Goal: Navigation & Orientation: Find specific page/section

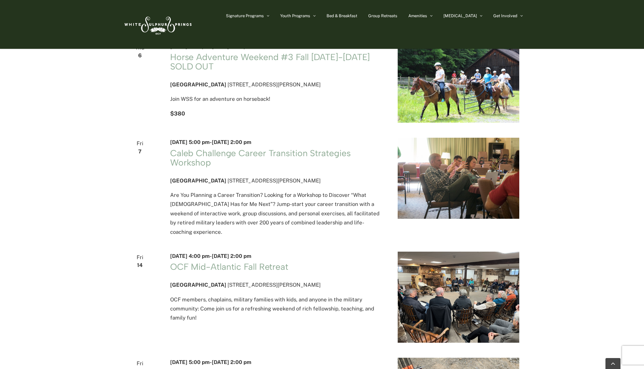
scroll to position [468, 0]
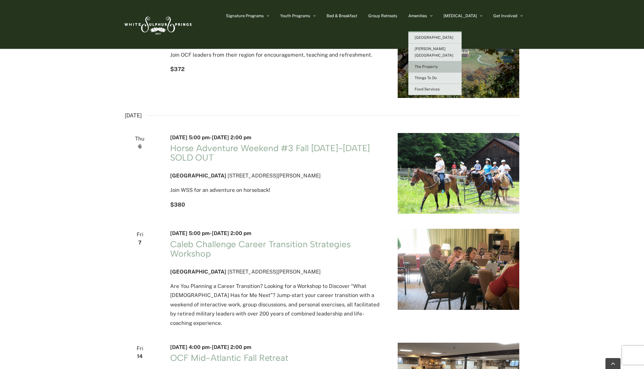
click at [438, 65] on span "The Property" at bounding box center [425, 67] width 23 height 4
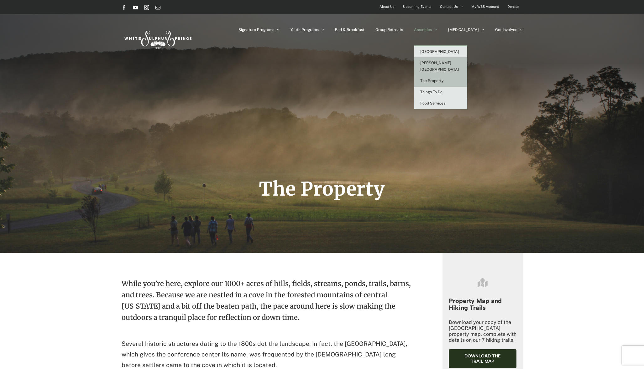
click at [451, 61] on span "[PERSON_NAME][GEOGRAPHIC_DATA]" at bounding box center [439, 66] width 39 height 11
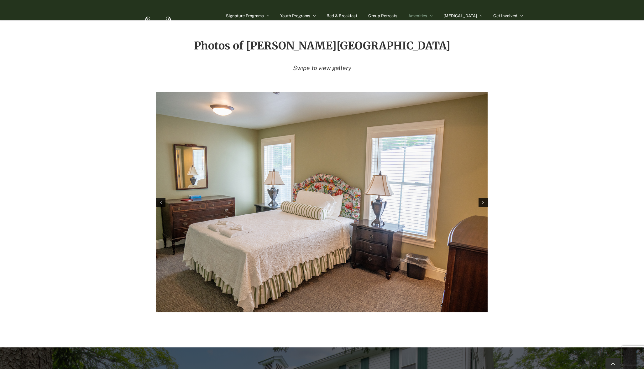
scroll to position [854, 0]
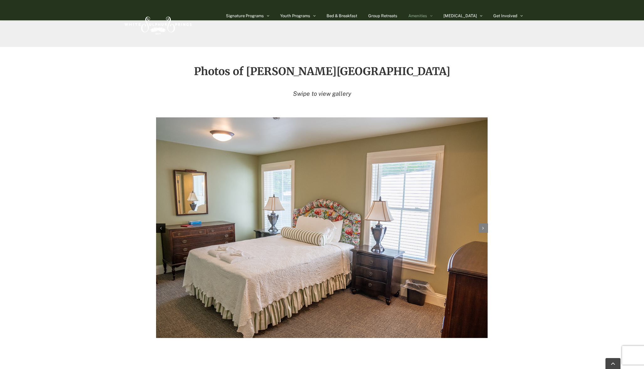
click at [485, 224] on div "Next slide" at bounding box center [482, 228] width 9 height 9
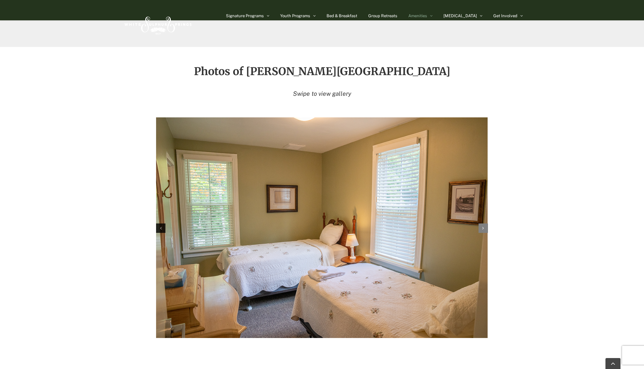
click at [485, 224] on div "Next slide" at bounding box center [482, 228] width 9 height 9
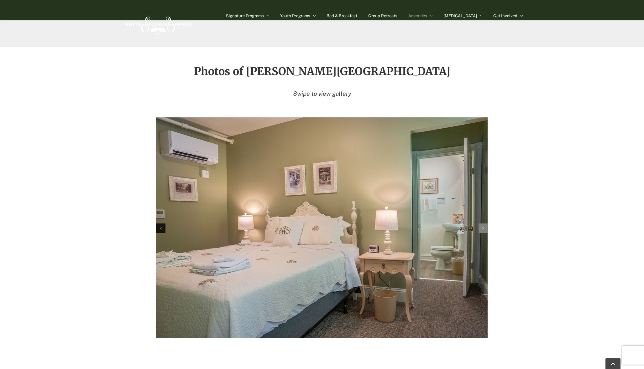
click at [485, 224] on div "Next slide" at bounding box center [482, 228] width 9 height 9
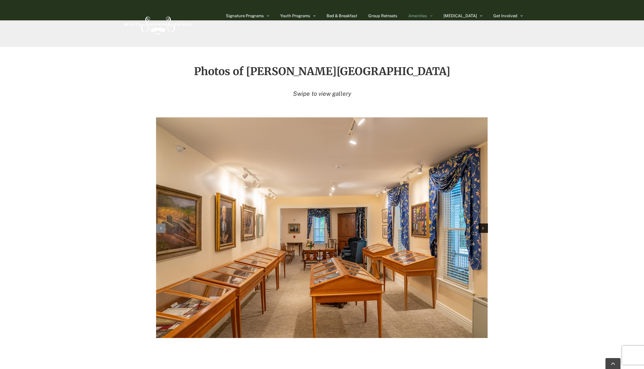
click at [162, 224] on div "Previous slide" at bounding box center [160, 228] width 9 height 9
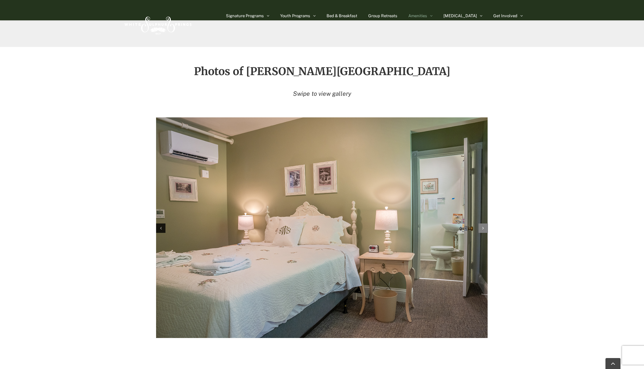
click at [481, 224] on div "Next slide" at bounding box center [482, 228] width 9 height 9
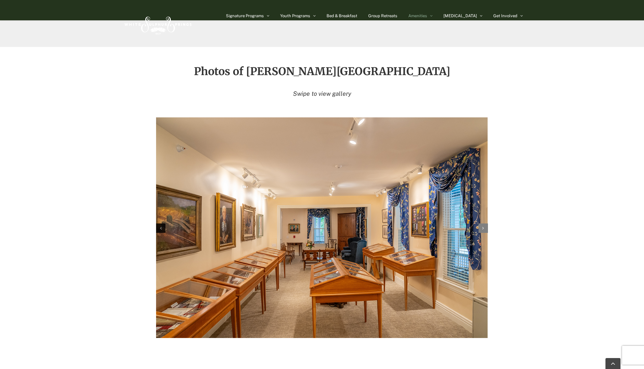
click at [483, 226] on icon "Next slide" at bounding box center [483, 228] width 2 height 4
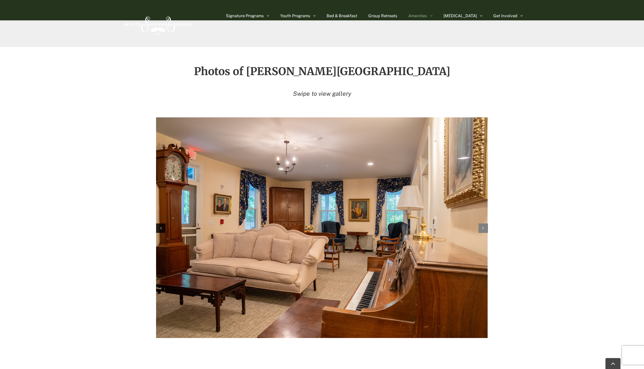
click at [483, 226] on icon "Next slide" at bounding box center [483, 228] width 2 height 4
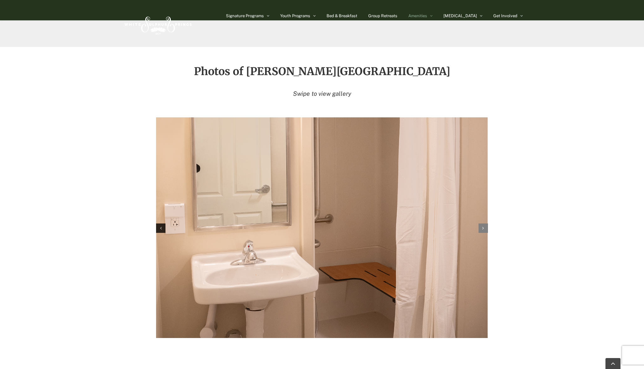
click at [483, 226] on icon "Next slide" at bounding box center [483, 228] width 2 height 4
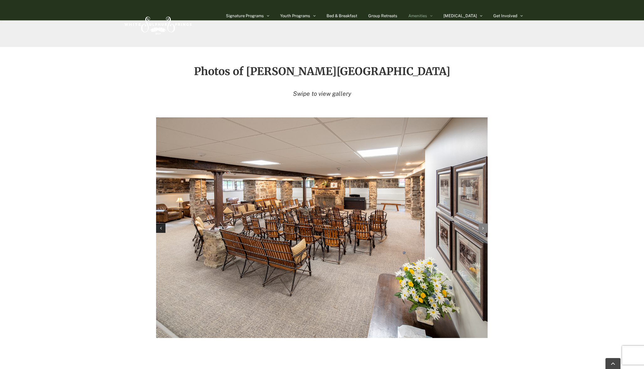
click at [482, 226] on icon "Next slide" at bounding box center [483, 228] width 2 height 4
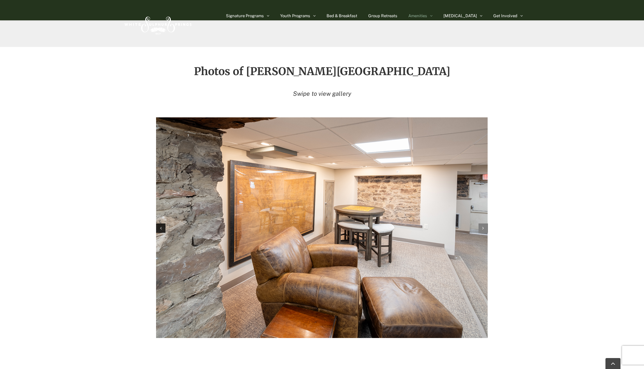
click at [482, 226] on icon "Next slide" at bounding box center [483, 228] width 2 height 4
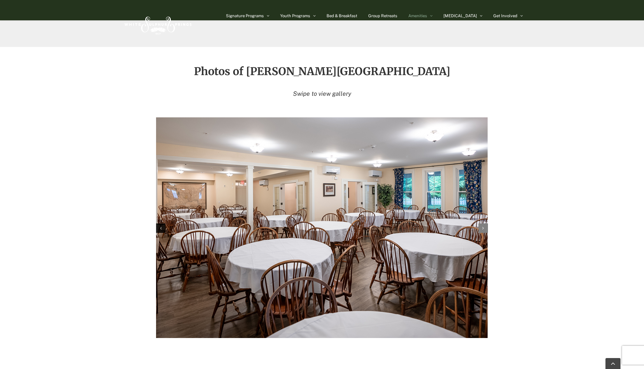
click at [482, 226] on icon "Next slide" at bounding box center [483, 228] width 2 height 4
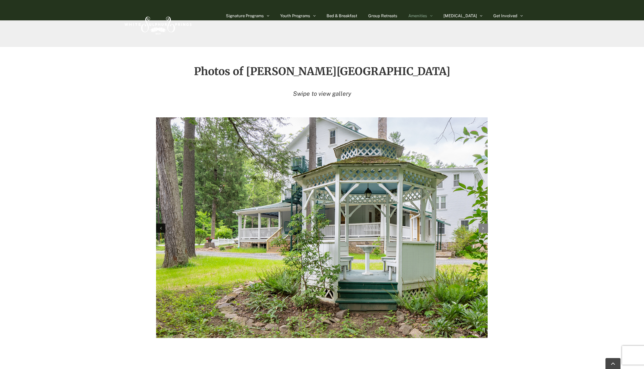
click at [485, 224] on div "Next slide" at bounding box center [482, 228] width 9 height 9
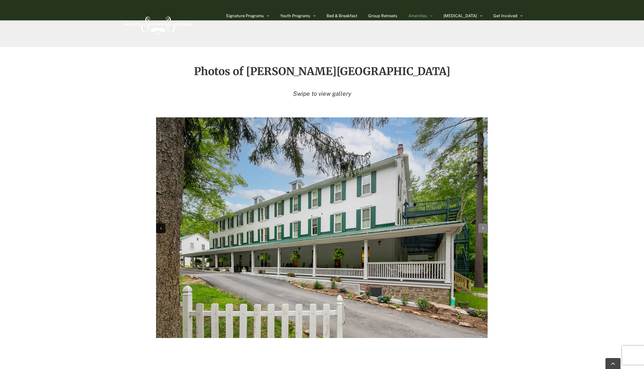
click at [483, 226] on icon "Next slide" at bounding box center [483, 228] width 2 height 4
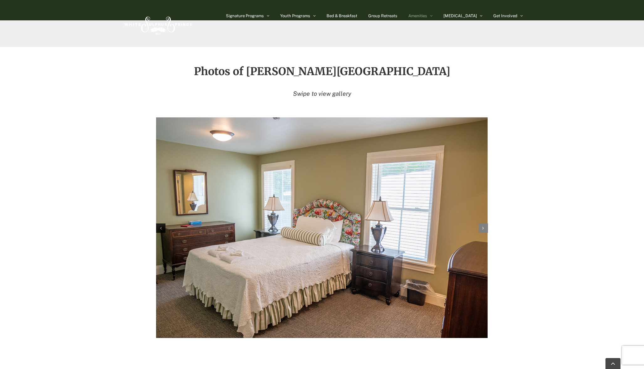
click at [483, 226] on icon "Next slide" at bounding box center [483, 228] width 2 height 4
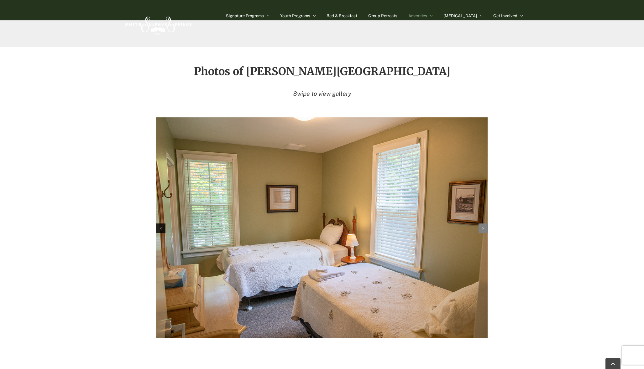
click at [483, 226] on icon "Next slide" at bounding box center [483, 228] width 2 height 4
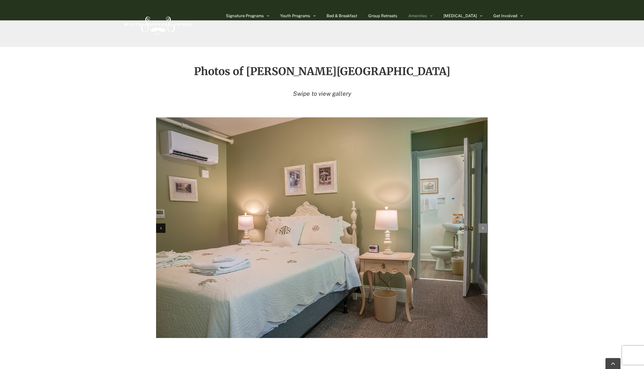
click at [483, 226] on icon "Next slide" at bounding box center [483, 228] width 2 height 4
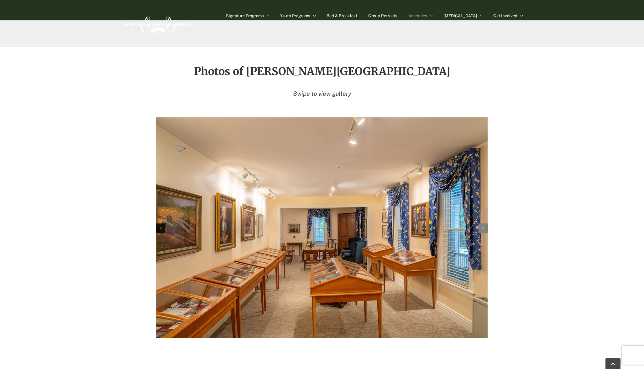
click at [483, 226] on icon "Next slide" at bounding box center [483, 228] width 2 height 4
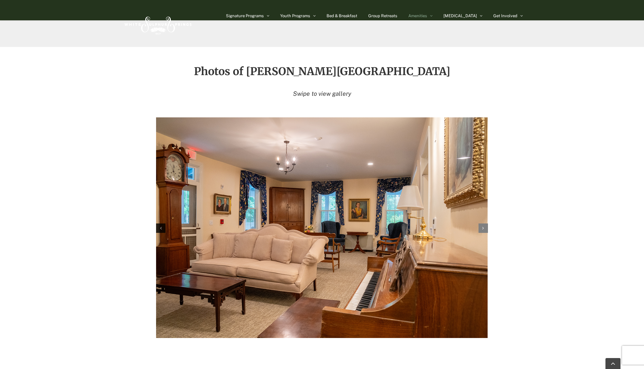
click at [483, 226] on icon "Next slide" at bounding box center [483, 228] width 2 height 4
